Goal: Task Accomplishment & Management: Use online tool/utility

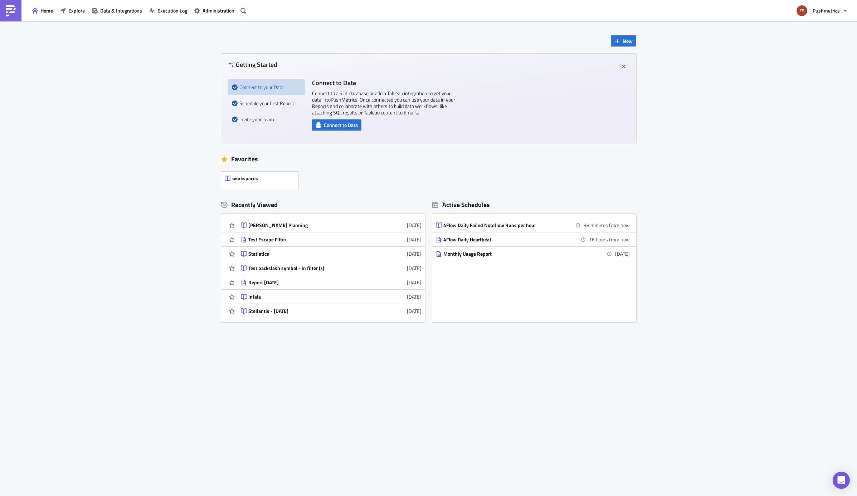
click at [625, 47] on div "New Getting Started Connect to your Data Schedule your first Report Invite your…" at bounding box center [428, 223] width 429 height 404
click at [279, 220] on link "[PERSON_NAME] Planning [DATE]" at bounding box center [331, 225] width 181 height 14
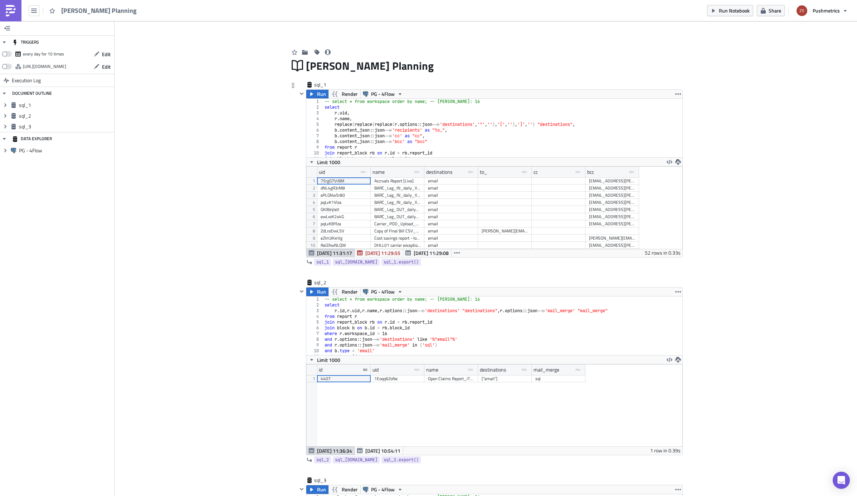
scroll to position [82, 376]
click at [299, 96] on icon "button" at bounding box center [302, 94] width 6 height 6
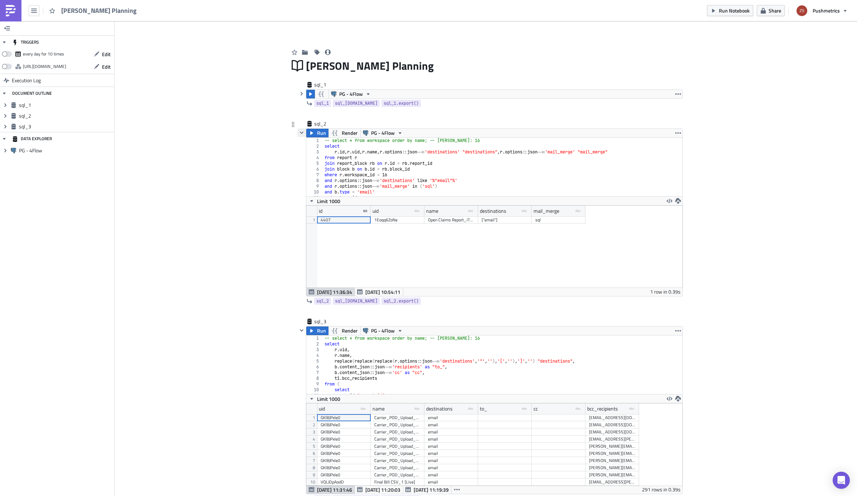
click at [299, 131] on icon "button" at bounding box center [302, 133] width 6 height 6
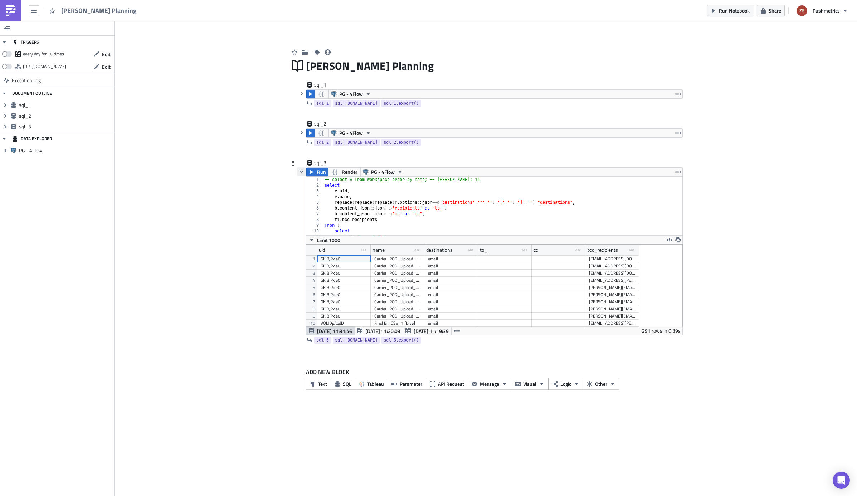
click at [299, 171] on icon "button" at bounding box center [302, 172] width 6 height 6
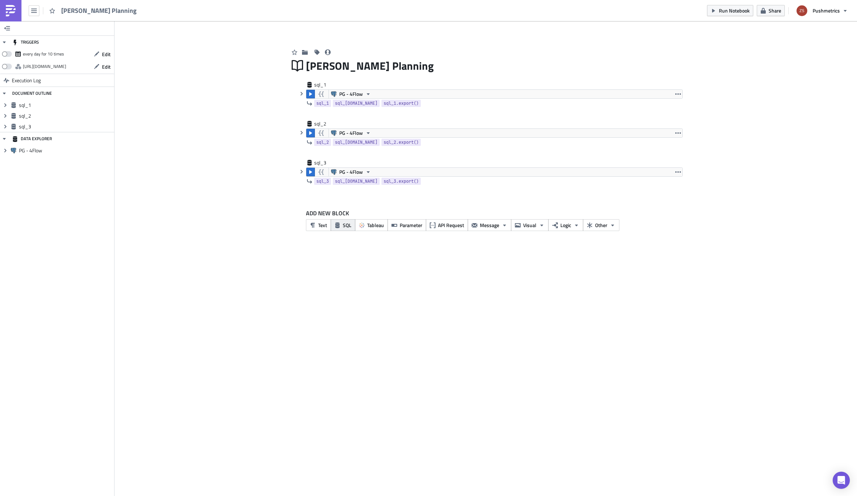
click at [342, 225] on button "SQL" at bounding box center [343, 225] width 25 height 12
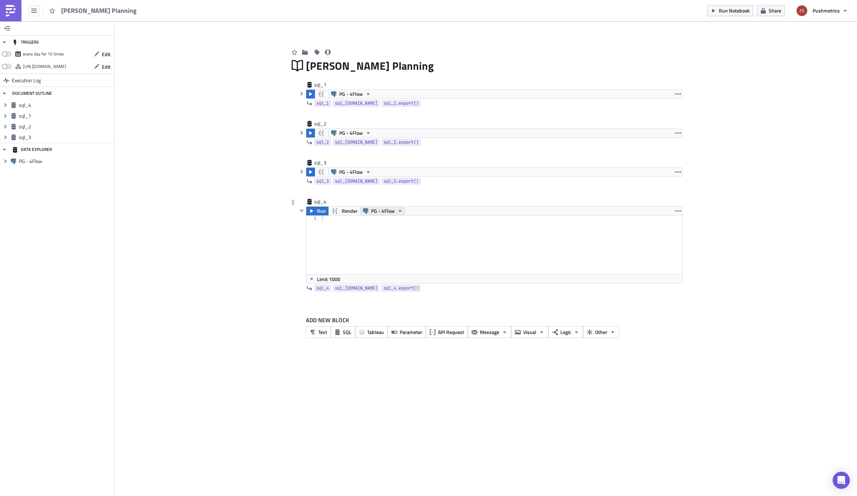
click at [377, 207] on span "PG - 4Flow" at bounding box center [383, 211] width 24 height 9
click at [389, 172] on div "PG - 4Flow" at bounding box center [494, 172] width 376 height 9
click at [300, 171] on icon "button" at bounding box center [302, 172] width 6 height 6
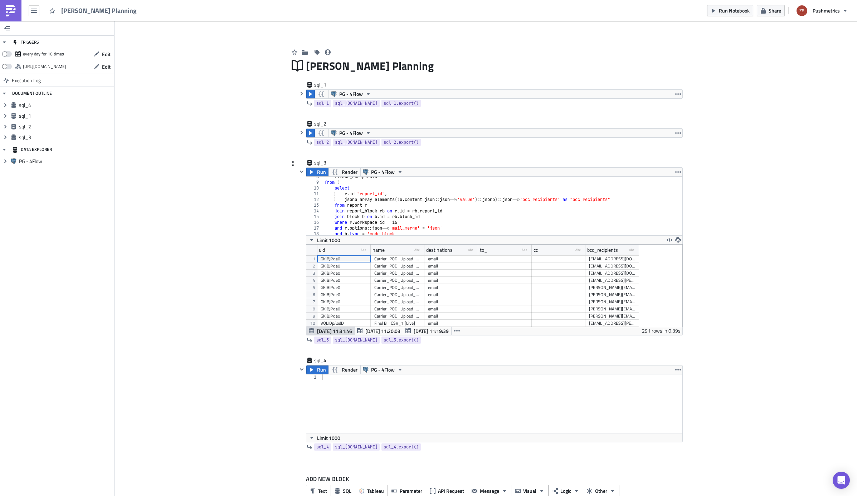
scroll to position [43, 0]
type textarea "where r.workspace_id = 16"
click at [395, 220] on div "t1 . bcc_recipients from ( select r . id "report_id" , jsonb_array_elements (( …" at bounding box center [500, 209] width 354 height 70
click at [301, 172] on icon "button" at bounding box center [302, 172] width 6 height 6
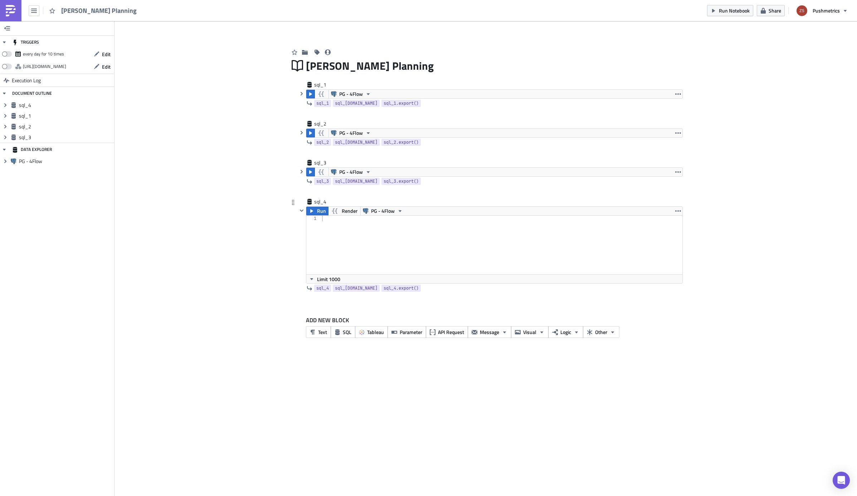
click at [341, 249] on div at bounding box center [502, 251] width 362 height 70
paste textarea "16"
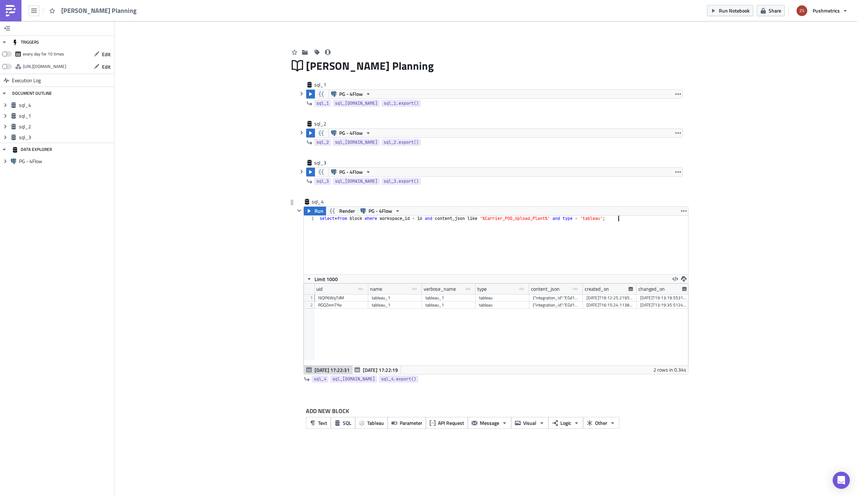
scroll to position [0, 71]
type textarea "select * from block where workspace_id = 16 and content_json like '%Carrier_POD…"
drag, startPoint x: 546, startPoint y: 298, endPoint x: 546, endPoint y: 303, distance: 4.7
click at [546, 294] on div "15229 l9QP6Wq7dM tableau_1 tableau_1 tableau {"integration_id":"EGd1zyeDka","wo…" at bounding box center [538, 294] width 590 height 0
click at [459, 246] on div "select * from block where workspace_id = 16 and content_json like '%Carrier_POD…" at bounding box center [503, 251] width 370 height 70
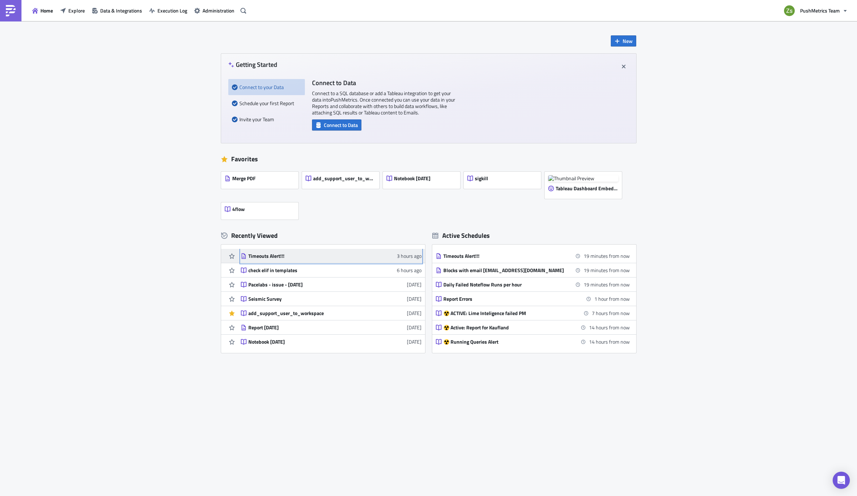
click at [272, 256] on div "Timeouts Alert!!!" at bounding box center [310, 256] width 125 height 6
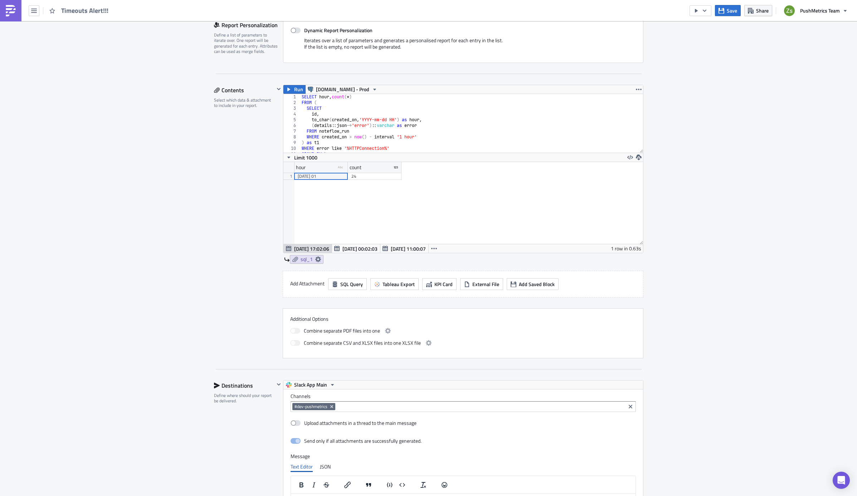
scroll to position [537, 0]
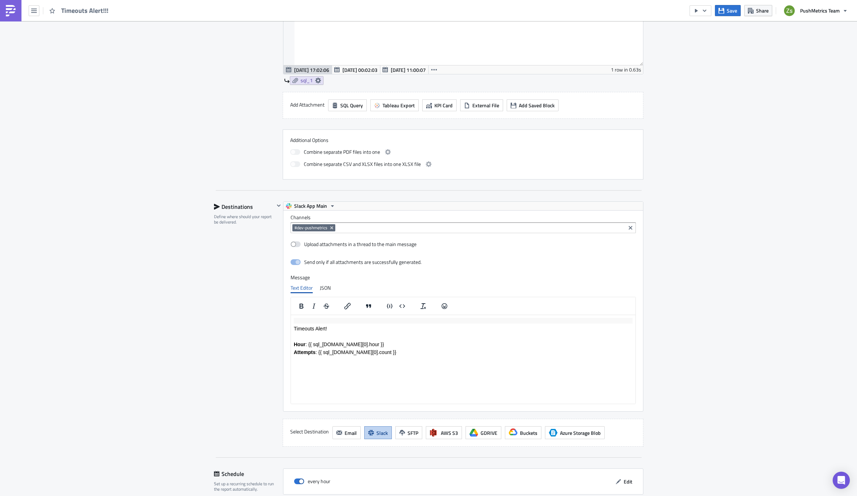
click at [15, 11] on img at bounding box center [10, 10] width 11 height 11
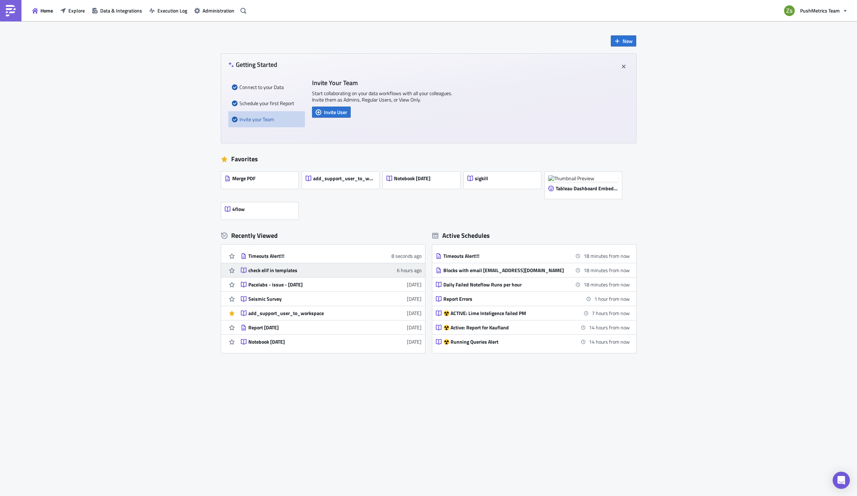
click at [300, 273] on div "check elif in templates" at bounding box center [310, 270] width 125 height 6
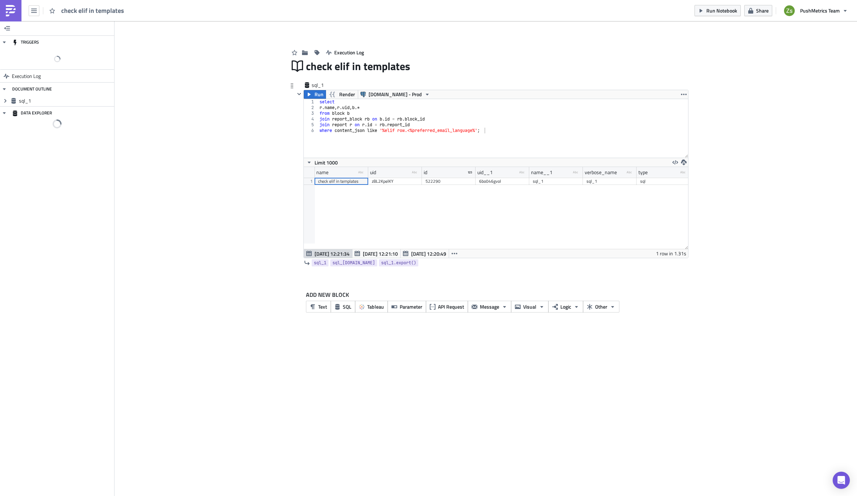
scroll to position [82, 384]
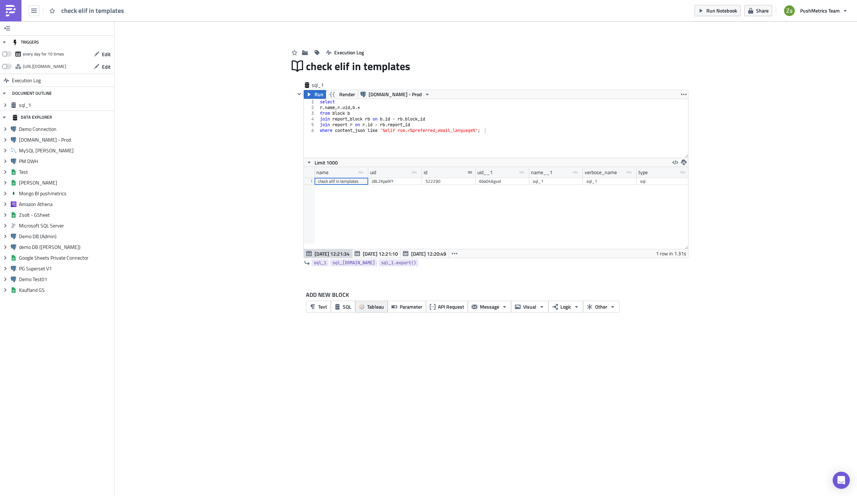
click at [369, 306] on span "Tableau" at bounding box center [375, 307] width 17 height 8
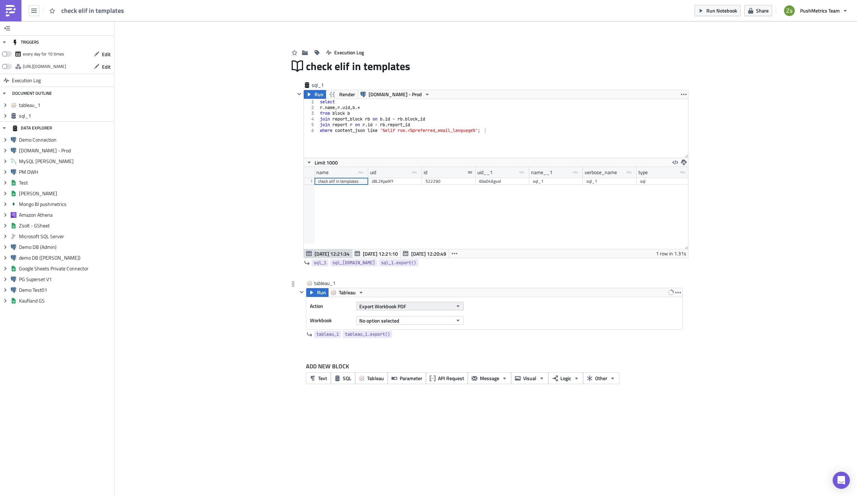
click at [389, 308] on span "Export Workbook PDF" at bounding box center [382, 307] width 47 height 8
click at [405, 354] on div "Export View CSV" at bounding box center [392, 353] width 62 height 7
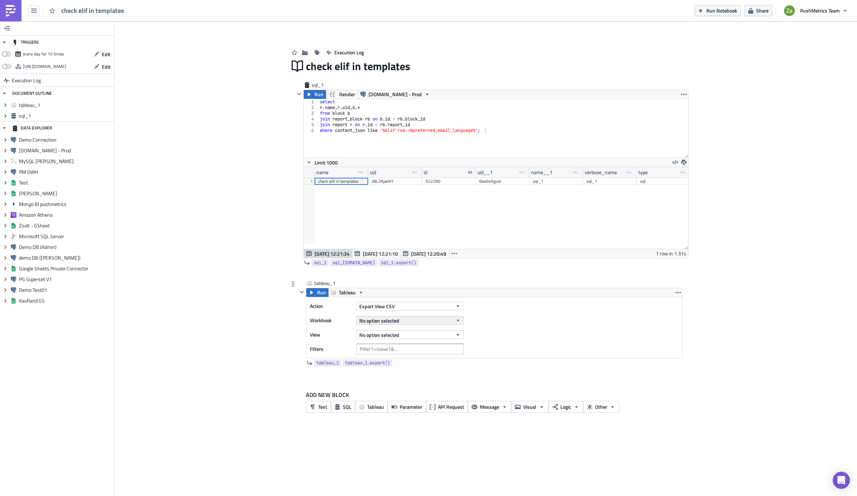
click at [404, 323] on button "No option selected" at bounding box center [409, 320] width 107 height 9
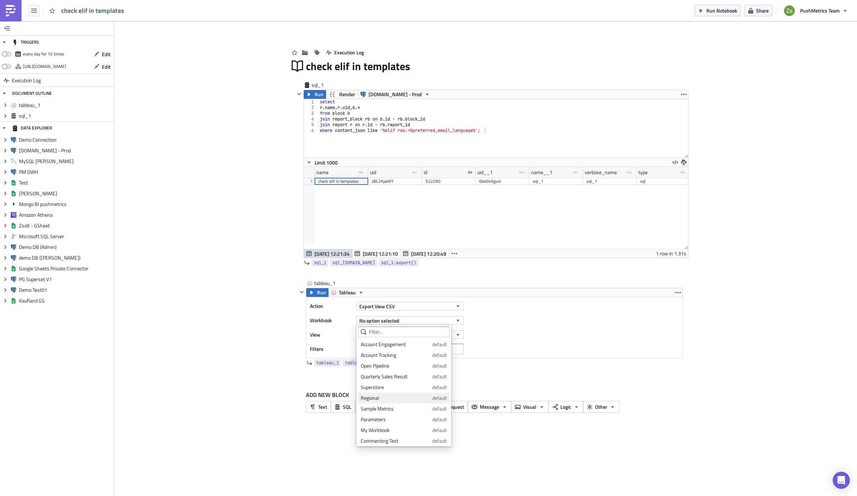
click at [400, 398] on div "Regional" at bounding box center [395, 398] width 69 height 7
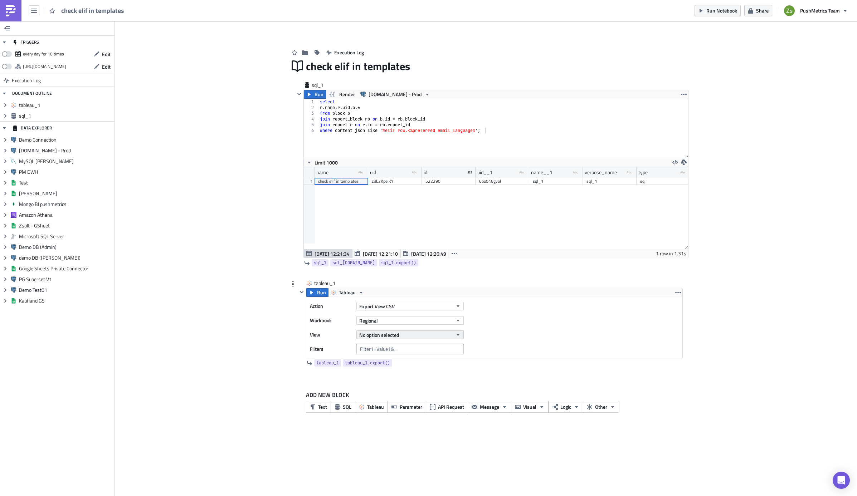
click at [415, 334] on button "No option selected" at bounding box center [409, 335] width 107 height 9
click at [400, 378] on div "College" at bounding box center [392, 380] width 63 height 7
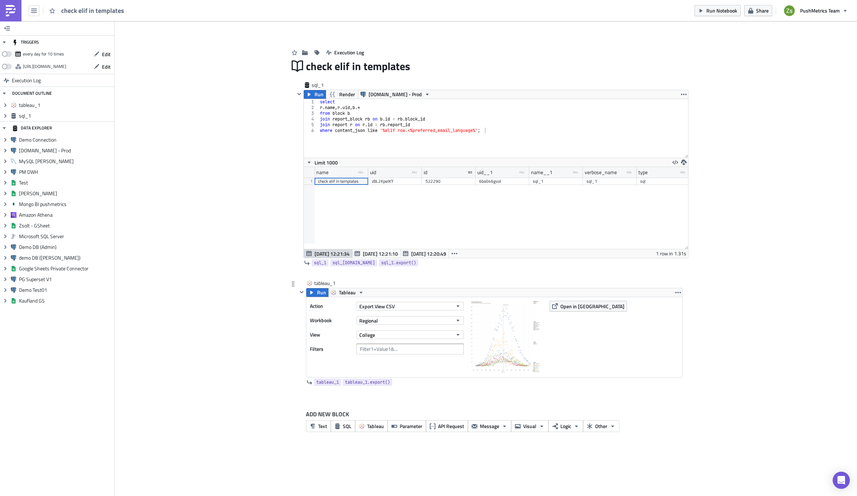
click at [408, 315] on div "Regional" at bounding box center [409, 320] width 107 height 11
click at [408, 323] on button "Regional" at bounding box center [409, 320] width 107 height 9
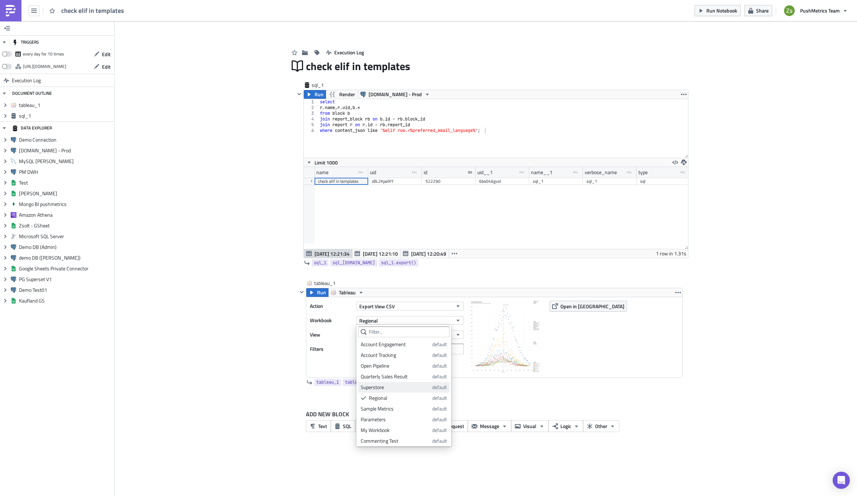
click at [402, 386] on div "Superstore" at bounding box center [395, 387] width 69 height 7
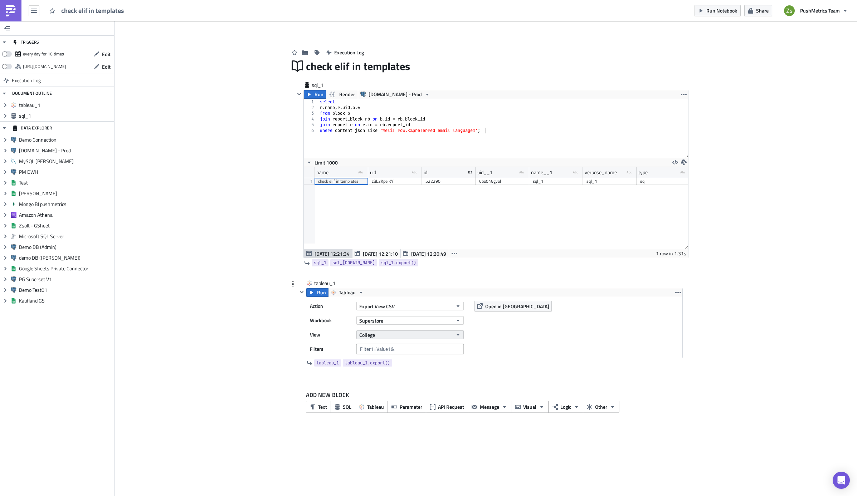
click at [400, 337] on button "College" at bounding box center [409, 335] width 107 height 9
click at [402, 340] on div "College" at bounding box center [409, 334] width 107 height 11
click at [402, 335] on button "College" at bounding box center [409, 335] width 107 height 9
click at [459, 320] on icon "button" at bounding box center [457, 321] width 3 height 2
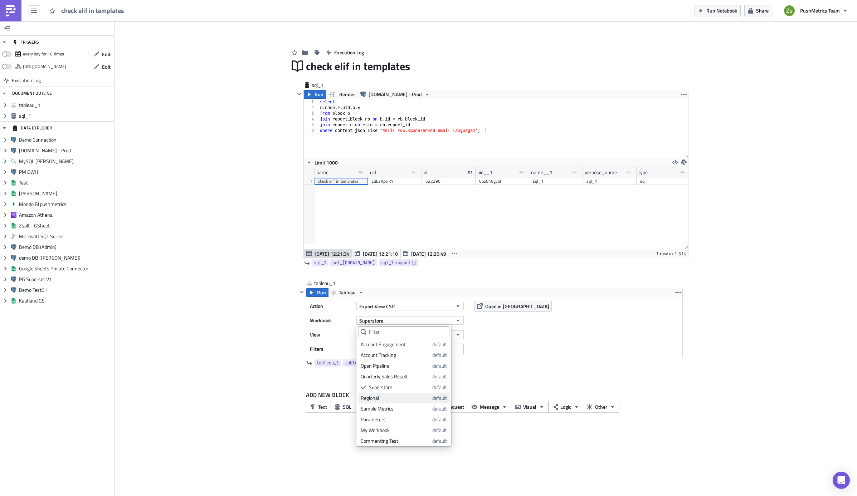
click at [396, 399] on div "Regional" at bounding box center [395, 398] width 69 height 7
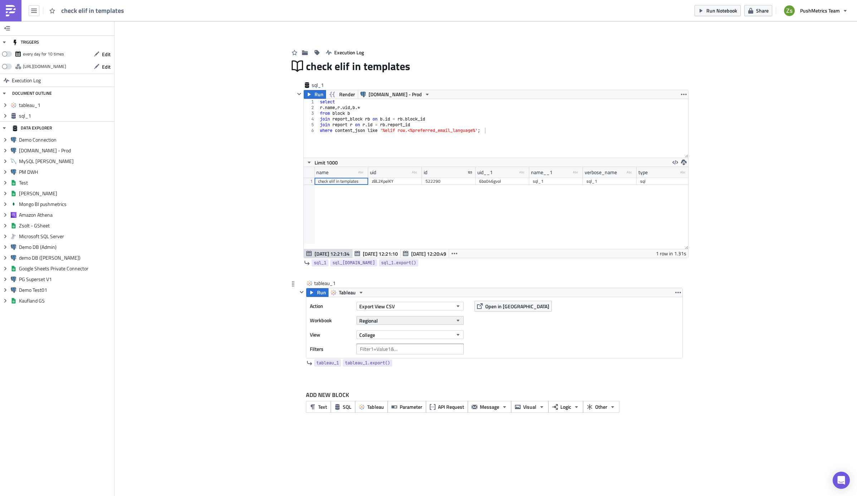
click at [401, 320] on button "Regional" at bounding box center [409, 320] width 107 height 9
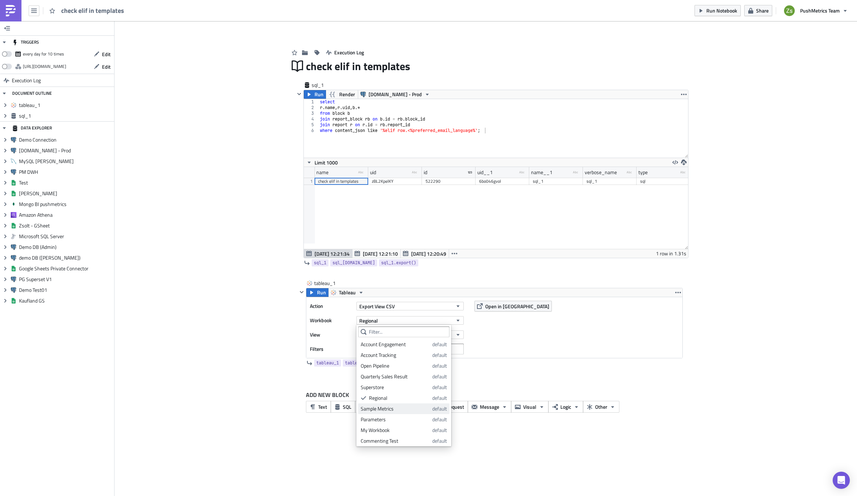
click at [390, 409] on div "Sample Metrics" at bounding box center [395, 408] width 69 height 7
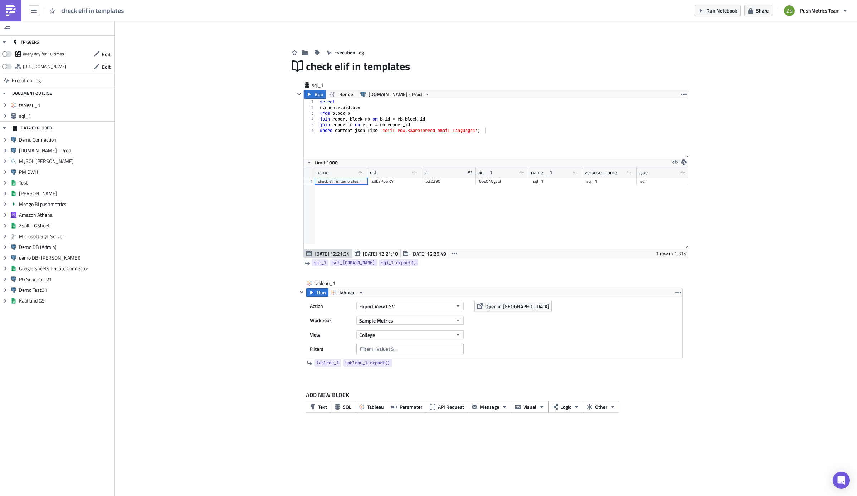
drag, startPoint x: 687, startPoint y: 247, endPoint x: 693, endPoint y: 220, distance: 27.5
click at [693, 220] on div "Add Image Execution Log check elif in templates sql_1 Run Render [DOMAIN_NAME] …" at bounding box center [485, 225] width 742 height 408
drag, startPoint x: 685, startPoint y: 155, endPoint x: 675, endPoint y: 146, distance: 14.2
click at [675, 146] on div "1 2 3 4 5 6 select r . name , [PERSON_NAME] uid , b .* from block b join report…" at bounding box center [496, 128] width 384 height 59
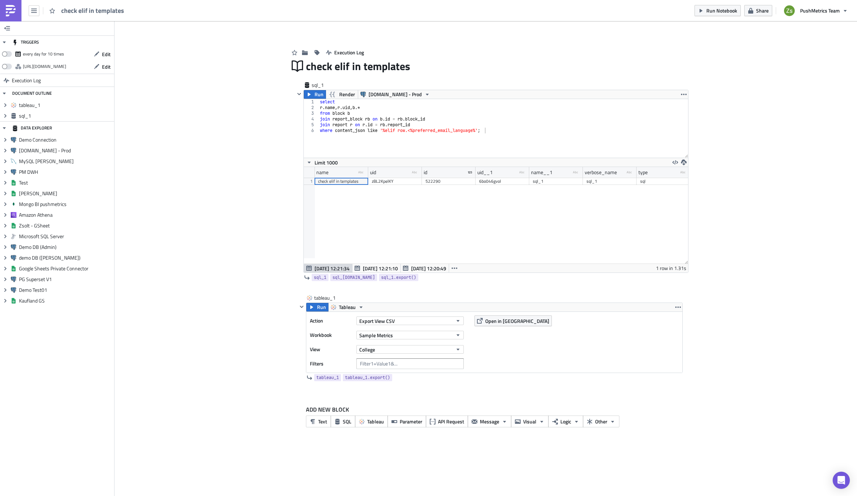
scroll to position [35692, 35390]
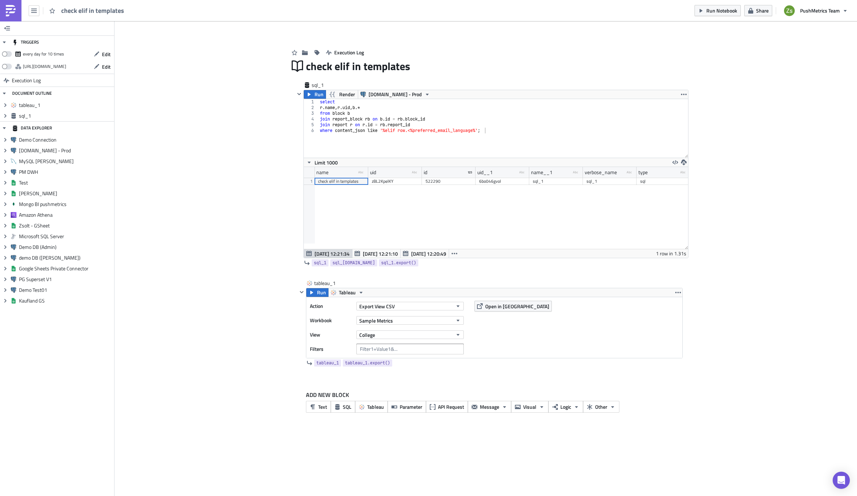
drag, startPoint x: 685, startPoint y: 247, endPoint x: 692, endPoint y: 192, distance: 54.8
click at [692, 192] on div "Add Image Execution Log check elif in templates sql_1 Run Render [DOMAIN_NAME] …" at bounding box center [485, 225] width 742 height 408
click at [430, 335] on button "College" at bounding box center [409, 335] width 107 height 9
click at [430, 322] on button "Sample Metrics" at bounding box center [409, 320] width 107 height 9
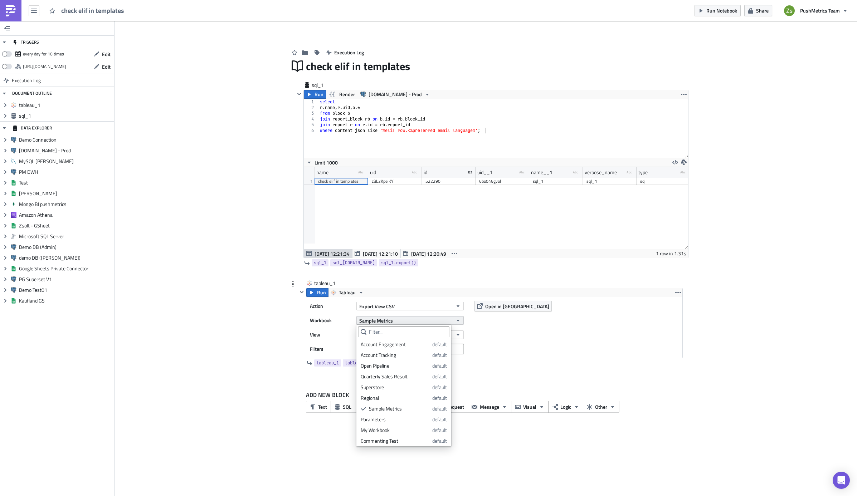
click at [372, 320] on span "Sample Metrics" at bounding box center [376, 321] width 34 height 8
click at [396, 387] on div "Superstore" at bounding box center [395, 387] width 69 height 7
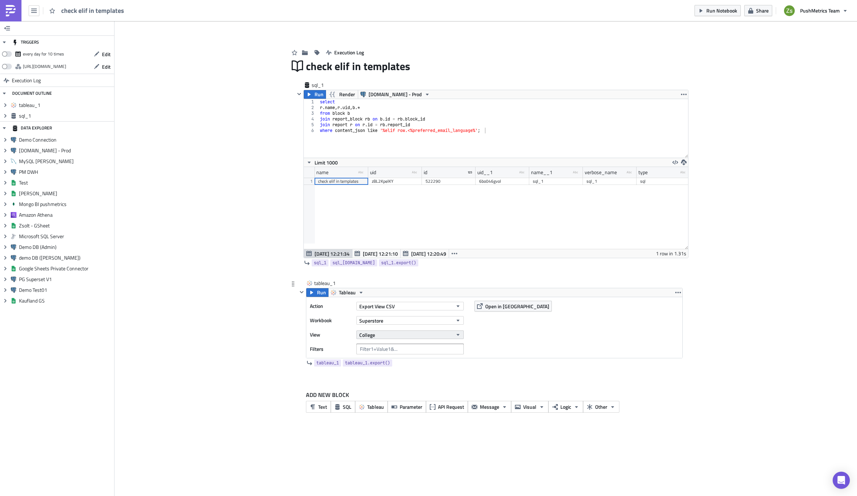
click at [390, 339] on button "College" at bounding box center [409, 335] width 107 height 9
click at [391, 367] on div "Product" at bounding box center [392, 369] width 63 height 7
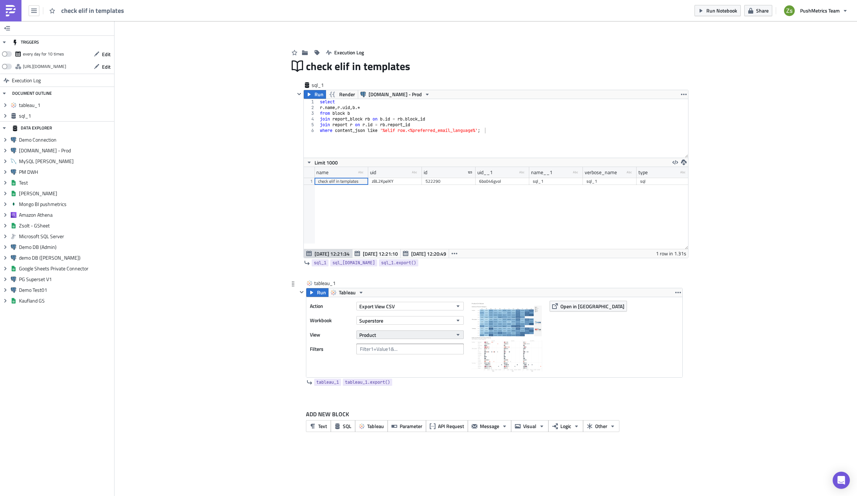
click at [390, 335] on button "Product" at bounding box center [409, 335] width 107 height 9
click at [386, 381] on div "Customers" at bounding box center [392, 380] width 63 height 7
